Goal: Find specific page/section: Find specific page/section

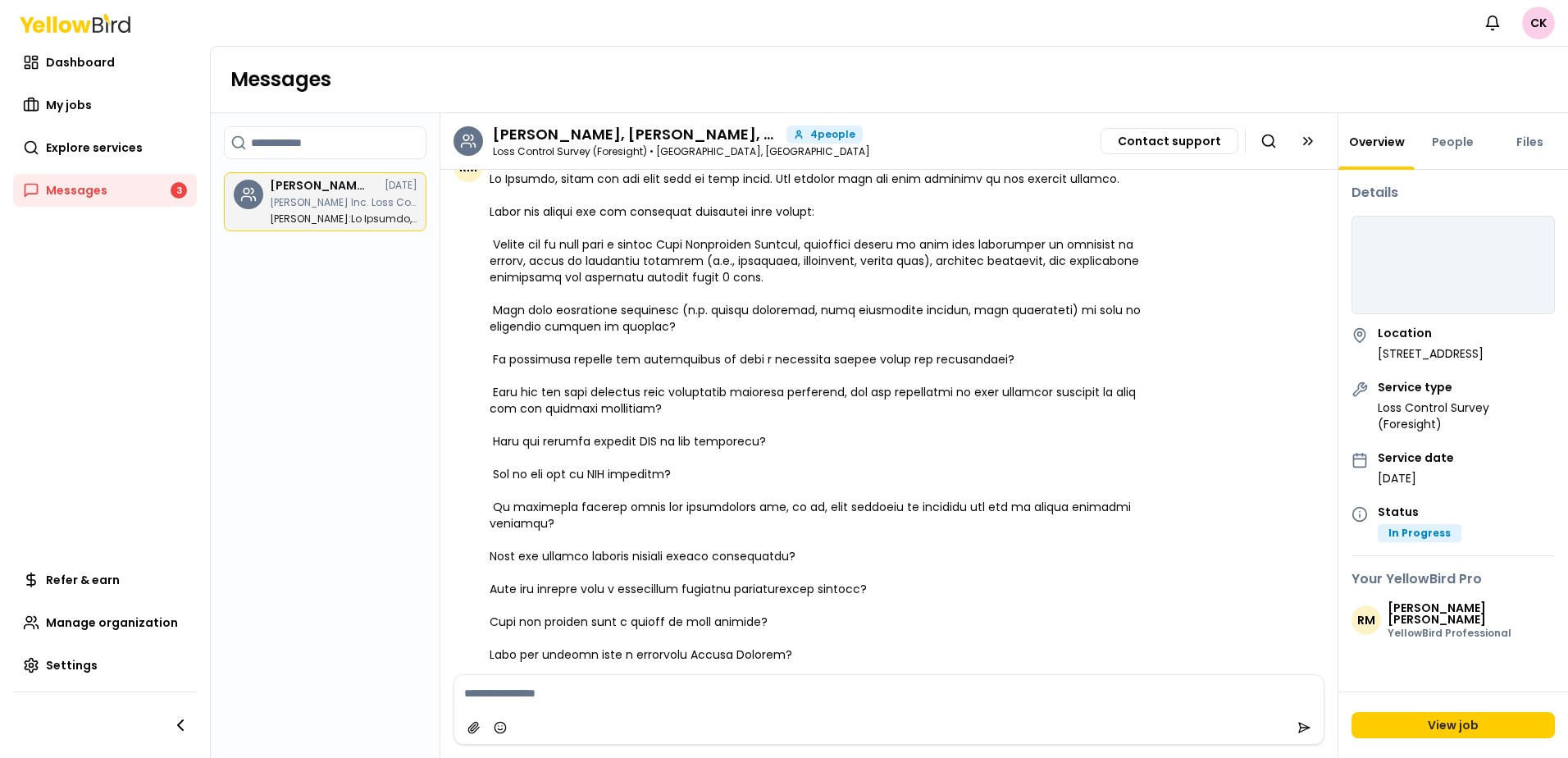
scroll to position [659, 0]
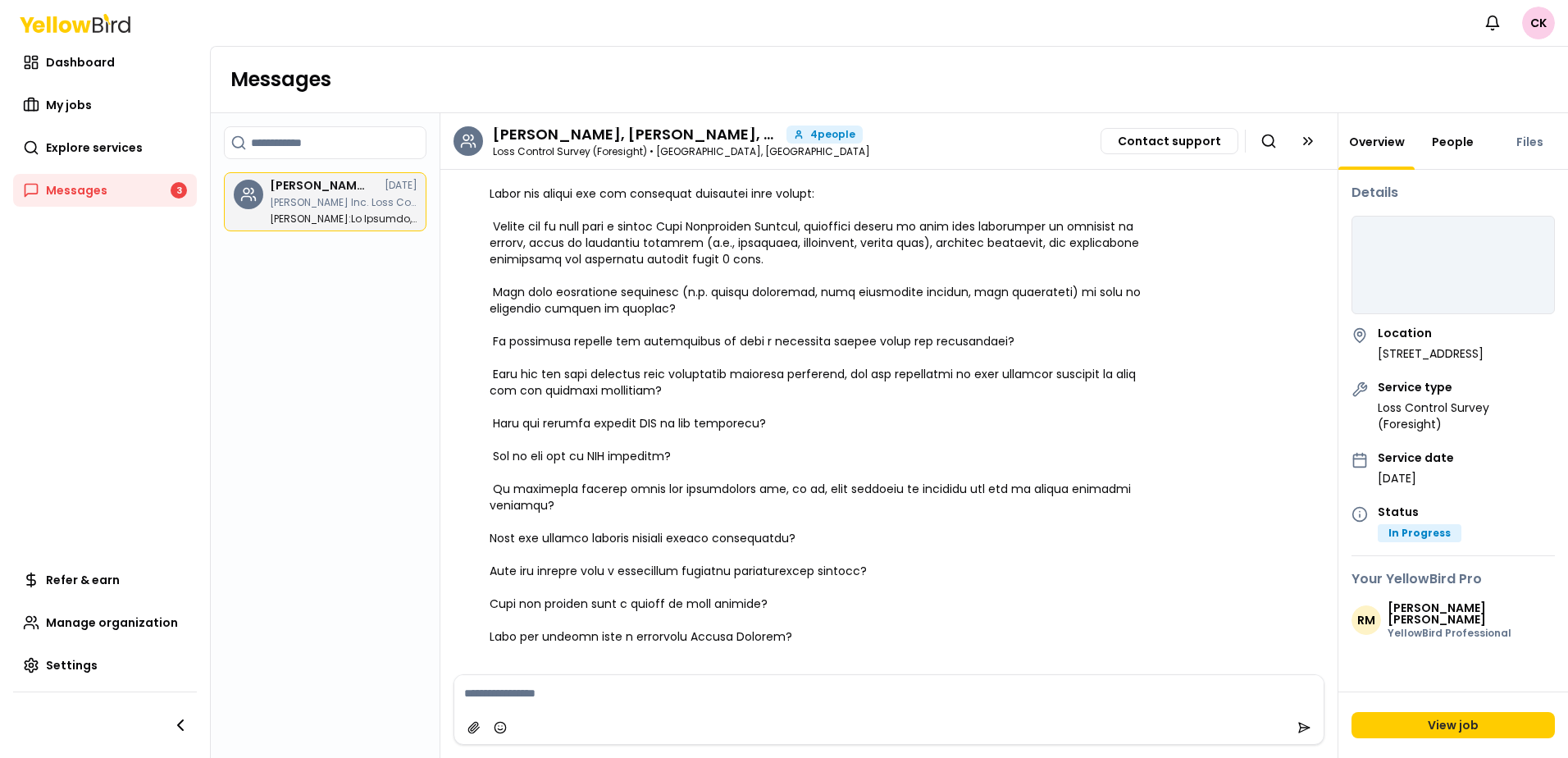
click at [1459, 147] on link "People" at bounding box center [1453, 142] width 62 height 17
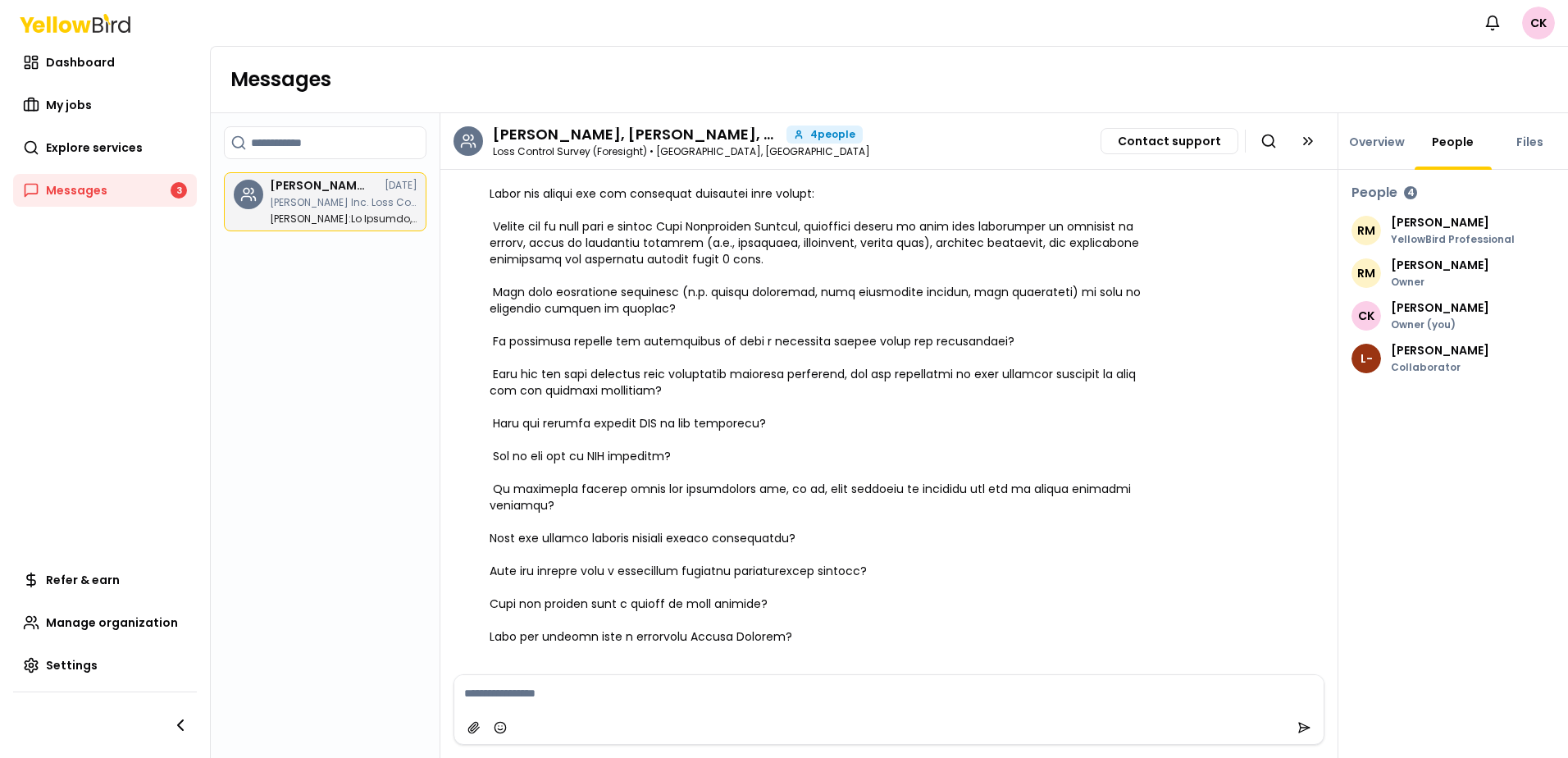
click at [1433, 350] on p "[PERSON_NAME]" at bounding box center [1440, 350] width 98 height 11
drag, startPoint x: 1433, startPoint y: 350, endPoint x: 1377, endPoint y: 357, distance: 56.4
click at [1377, 357] on span "L-" at bounding box center [1367, 359] width 30 height 30
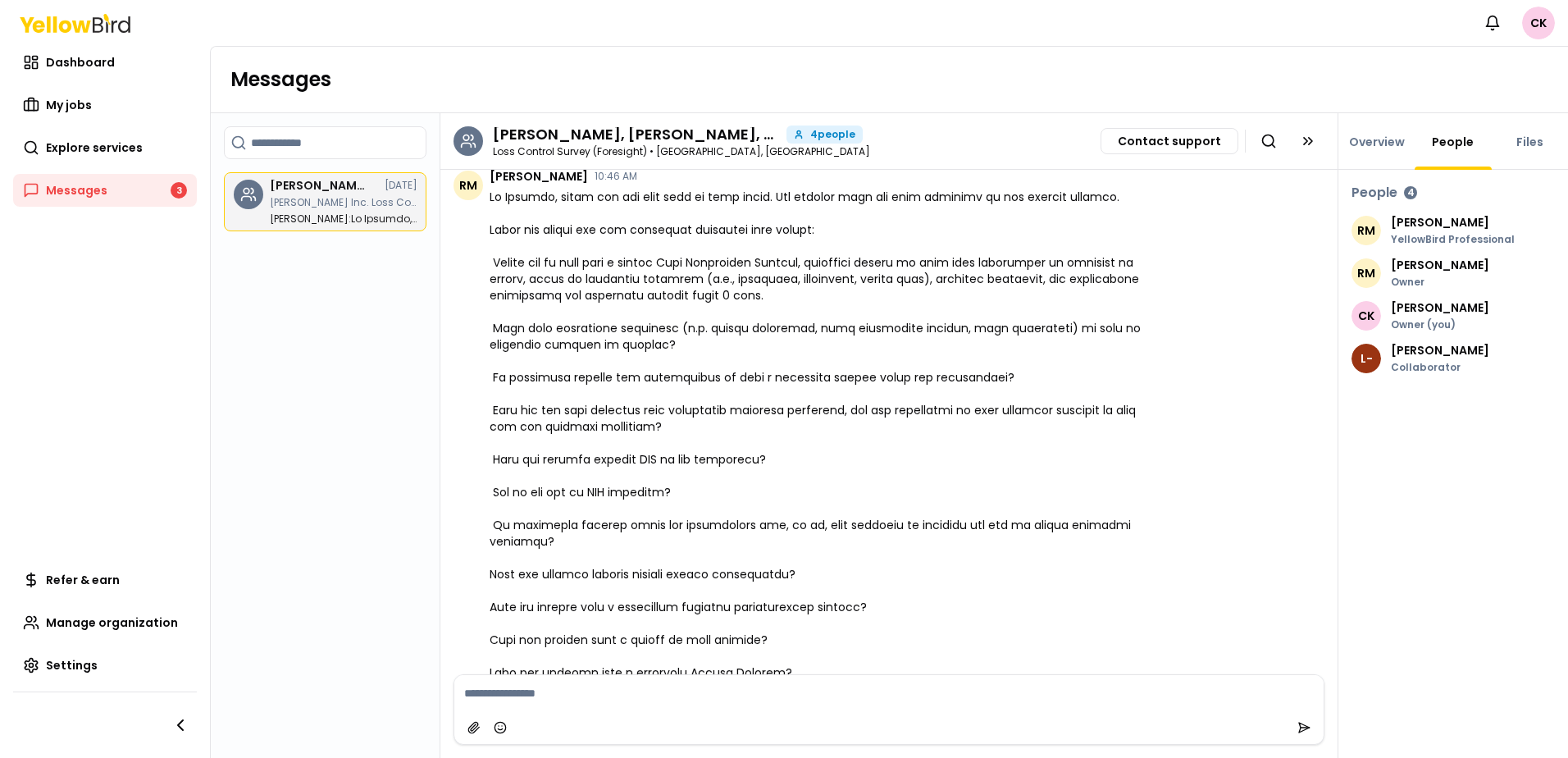
scroll to position [659, 0]
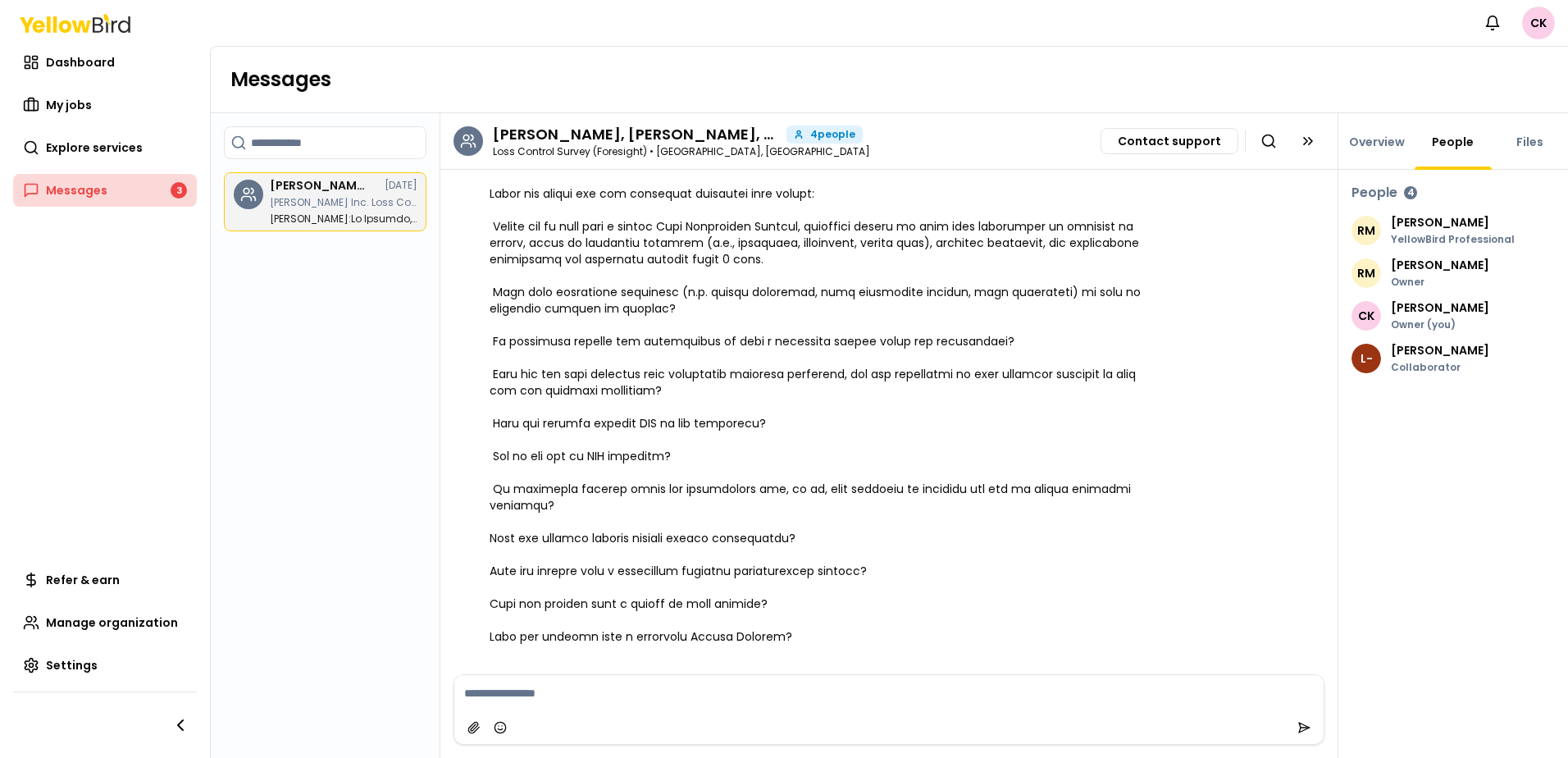
click at [124, 183] on link "Messages 3" at bounding box center [105, 190] width 184 height 33
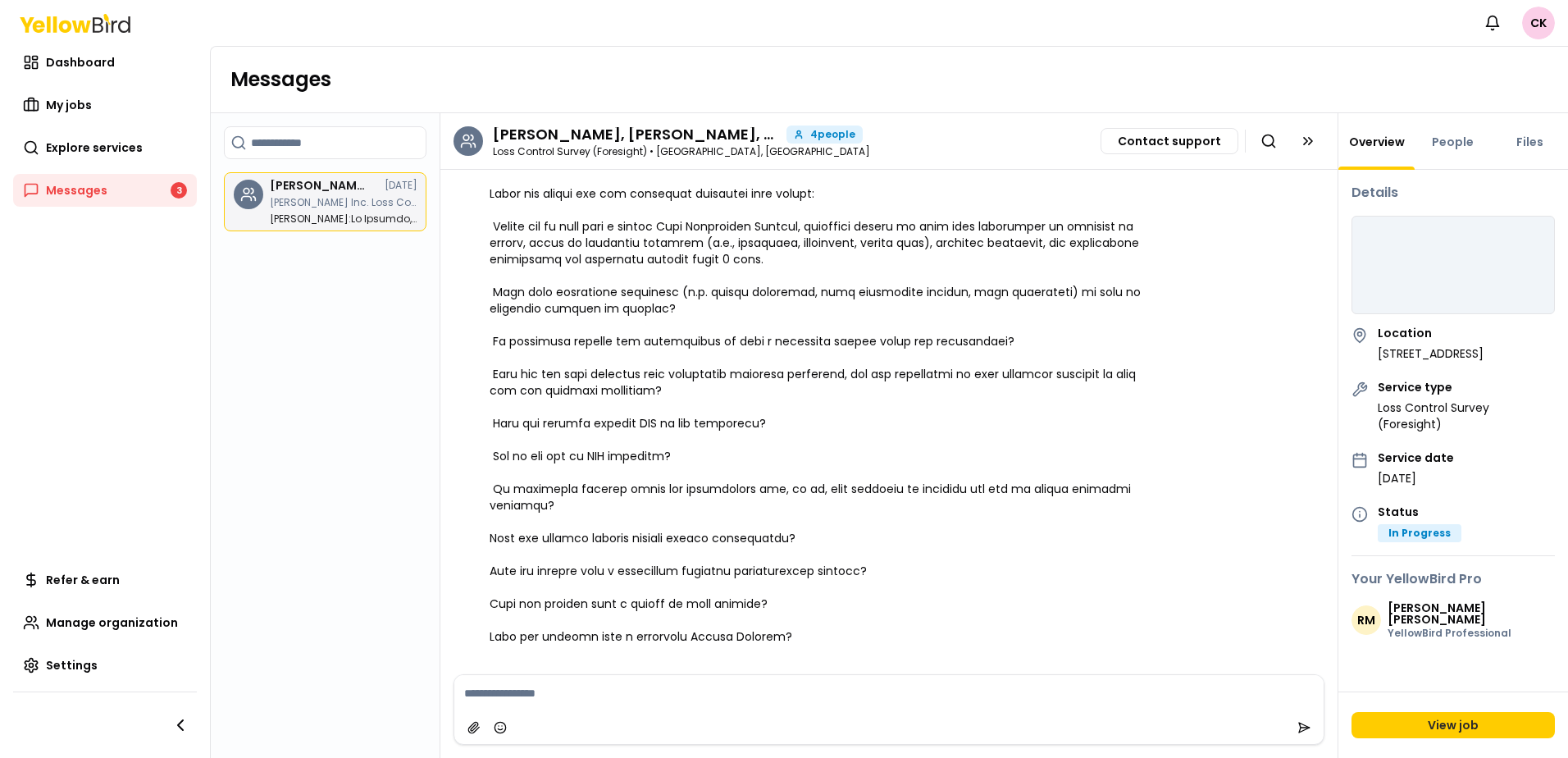
click at [318, 208] on div "[PERSON_NAME], [PERSON_NAME], [PERSON_NAME], [PERSON_NAME] [DATE] [PERSON_NAME]…" at bounding box center [344, 201] width 148 height 44
click at [74, 56] on span "Dashboard" at bounding box center [80, 62] width 69 height 17
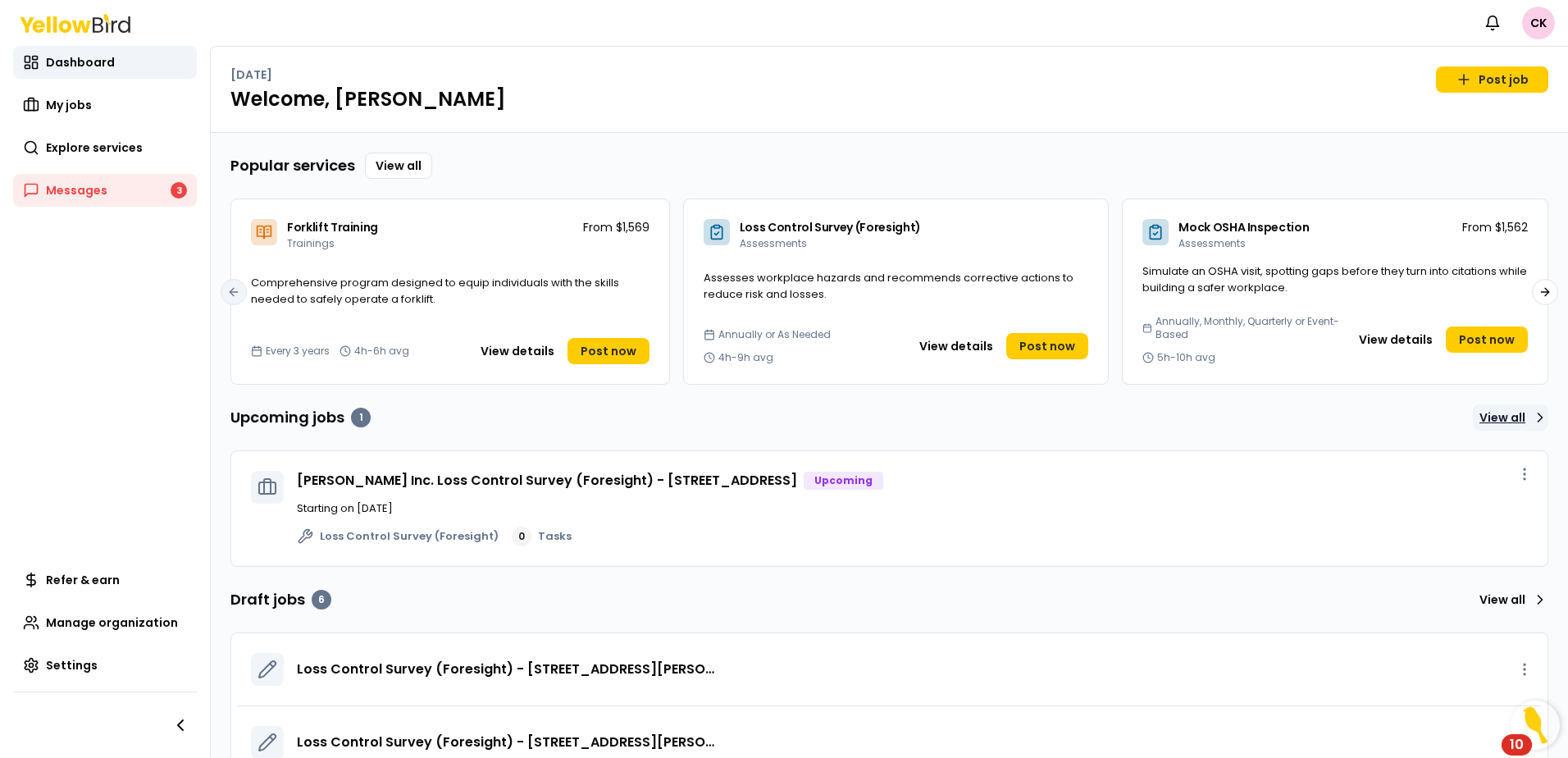
click at [1514, 426] on link "View all" at bounding box center [1511, 418] width 76 height 26
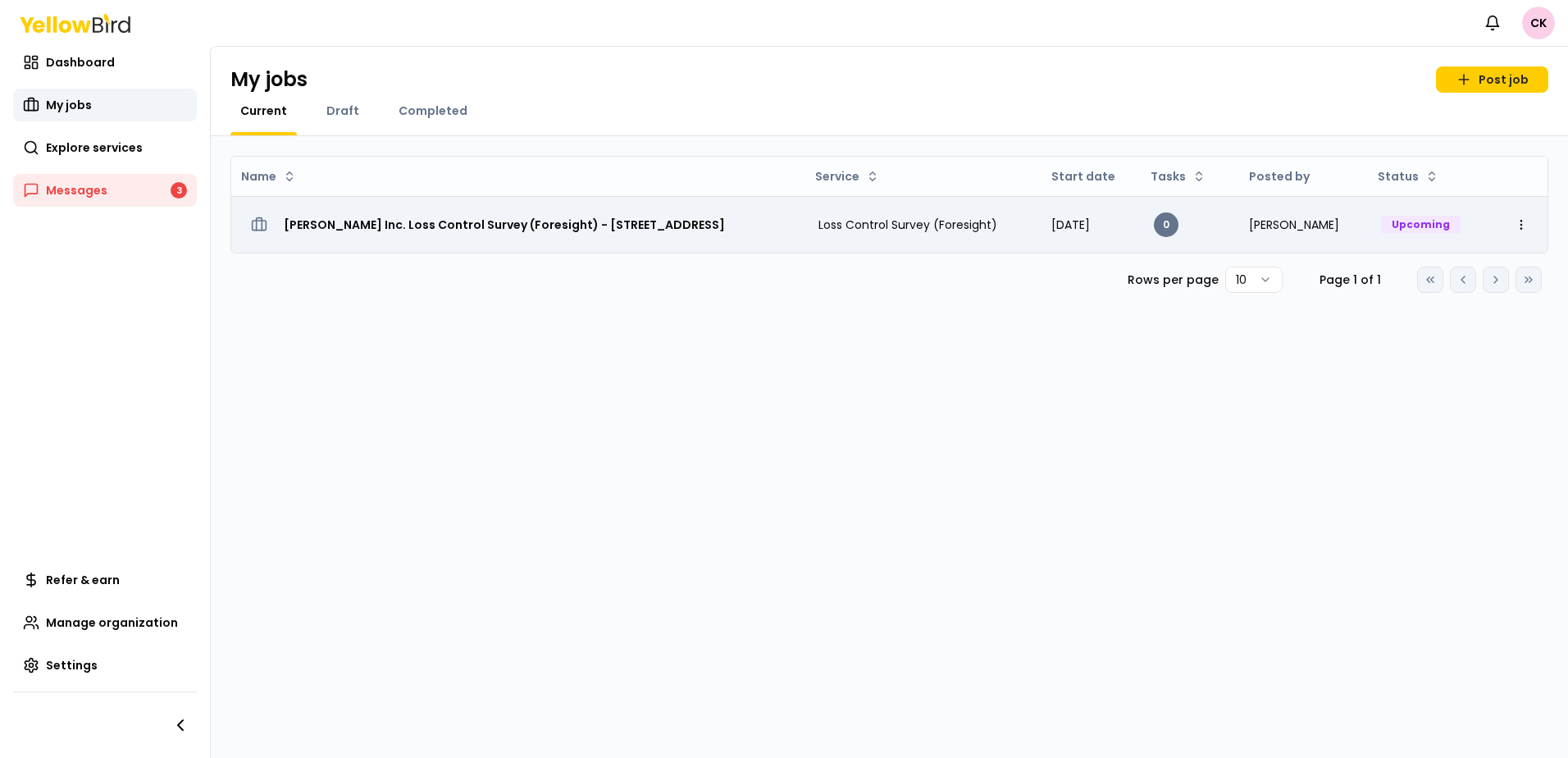
click at [725, 223] on h3 "[PERSON_NAME] Inc. Loss Control Survey (Foresight) - [STREET_ADDRESS]" at bounding box center [505, 225] width 441 height 30
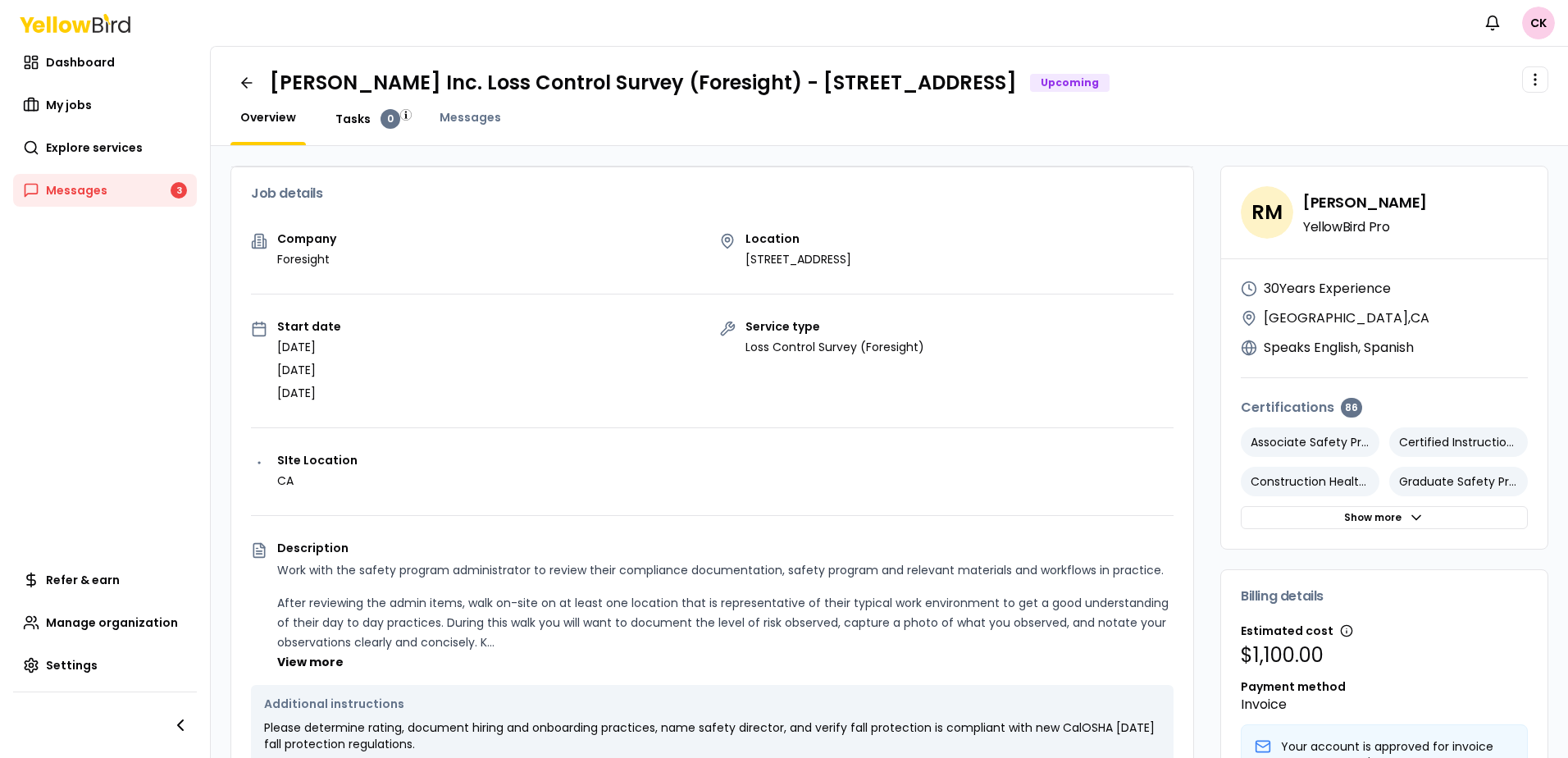
click at [358, 120] on span "Tasks" at bounding box center [353, 119] width 35 height 17
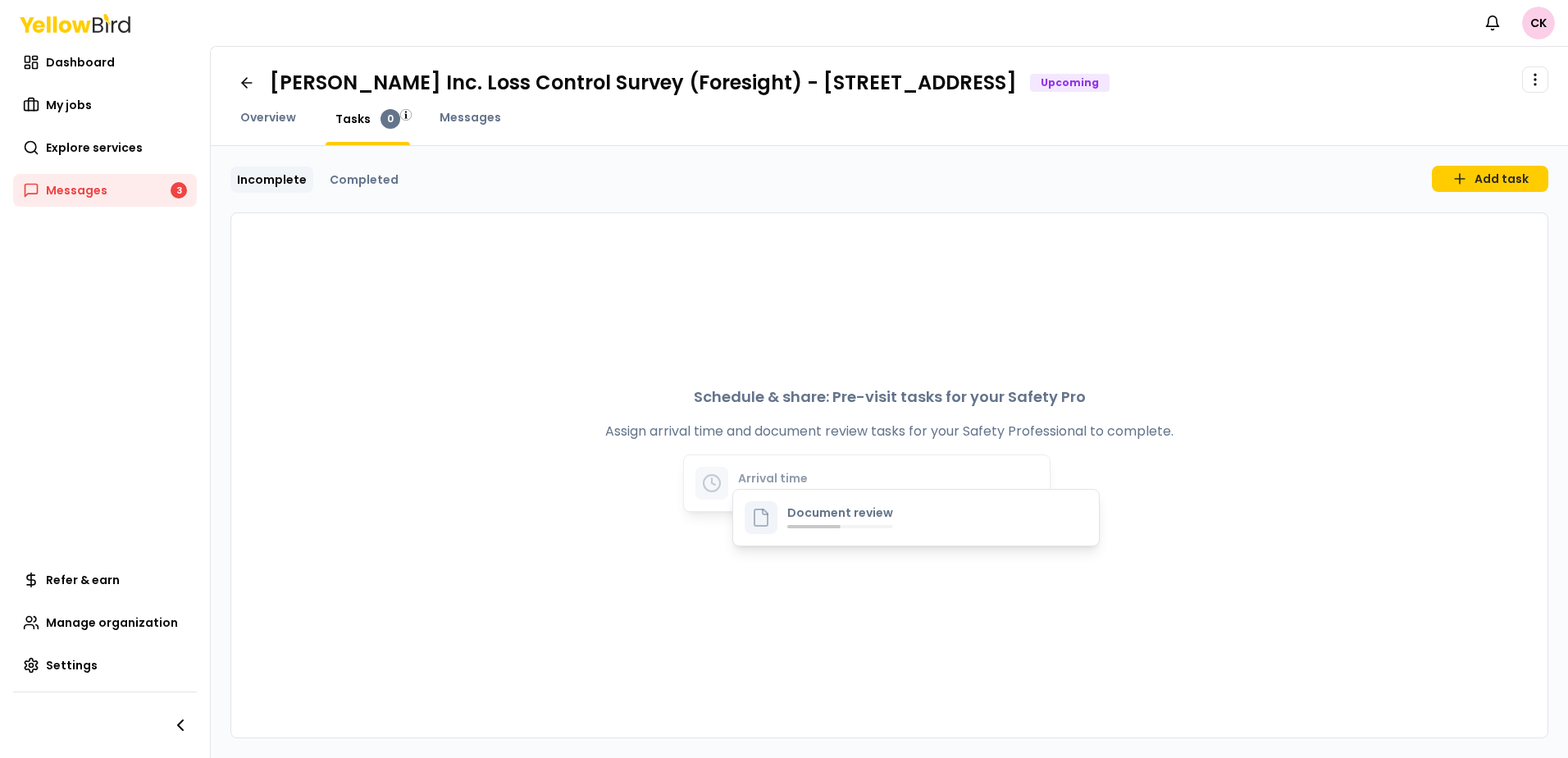
click at [442, 128] on div "Messages" at bounding box center [470, 127] width 81 height 36
